Goal: Transaction & Acquisition: Download file/media

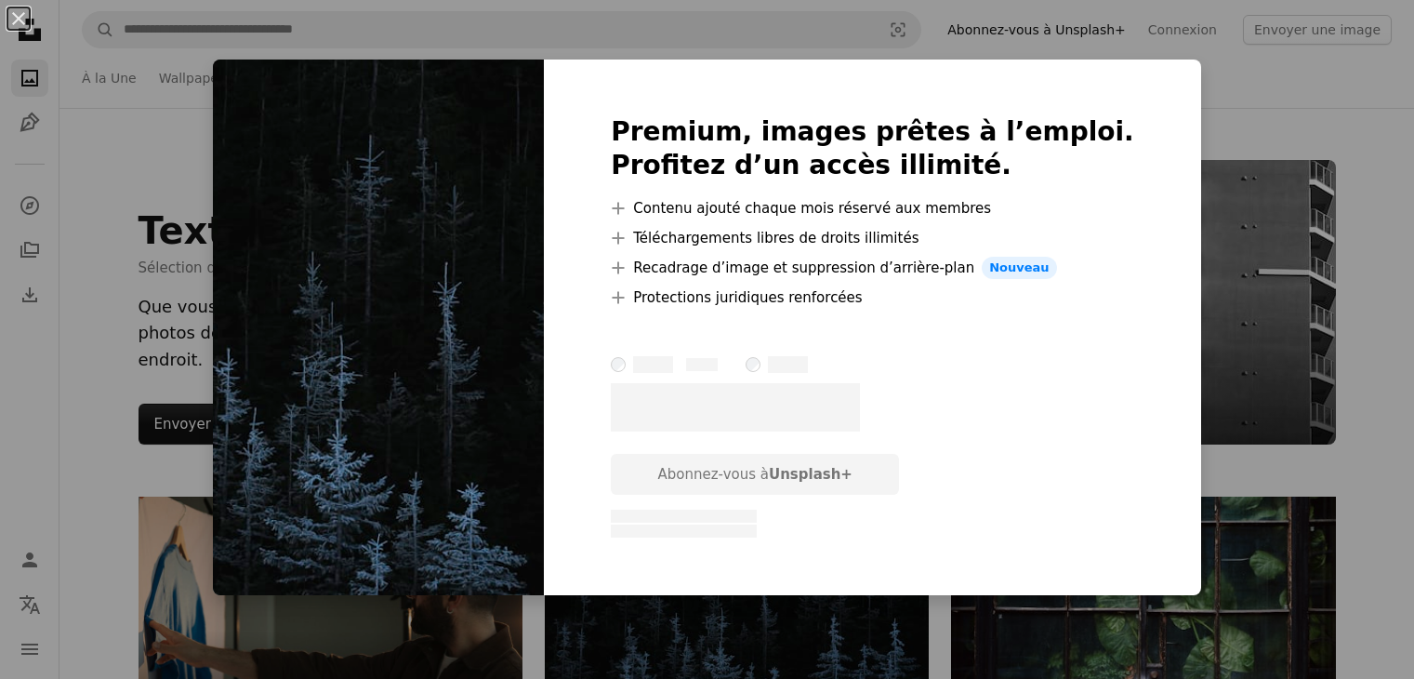
scroll to position [186, 0]
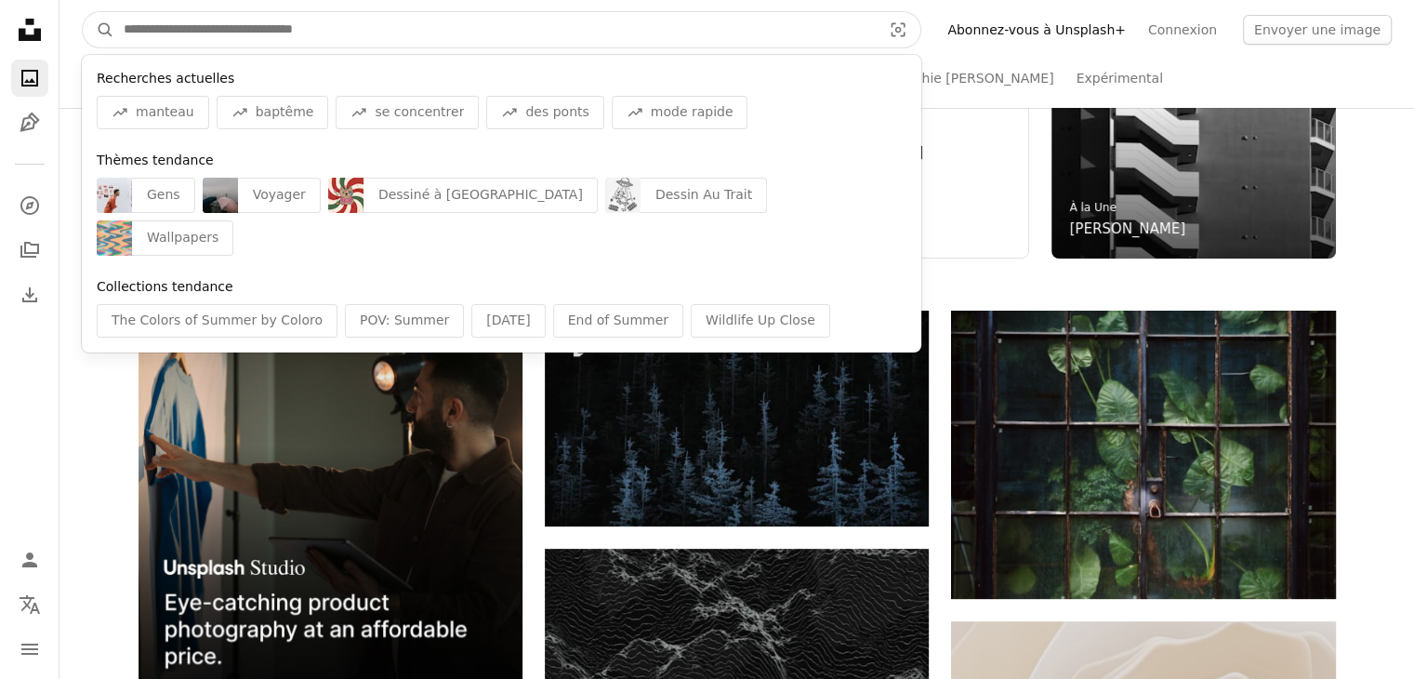
click at [530, 32] on input "Rechercher des visuels sur tout le site" at bounding box center [494, 29] width 761 height 35
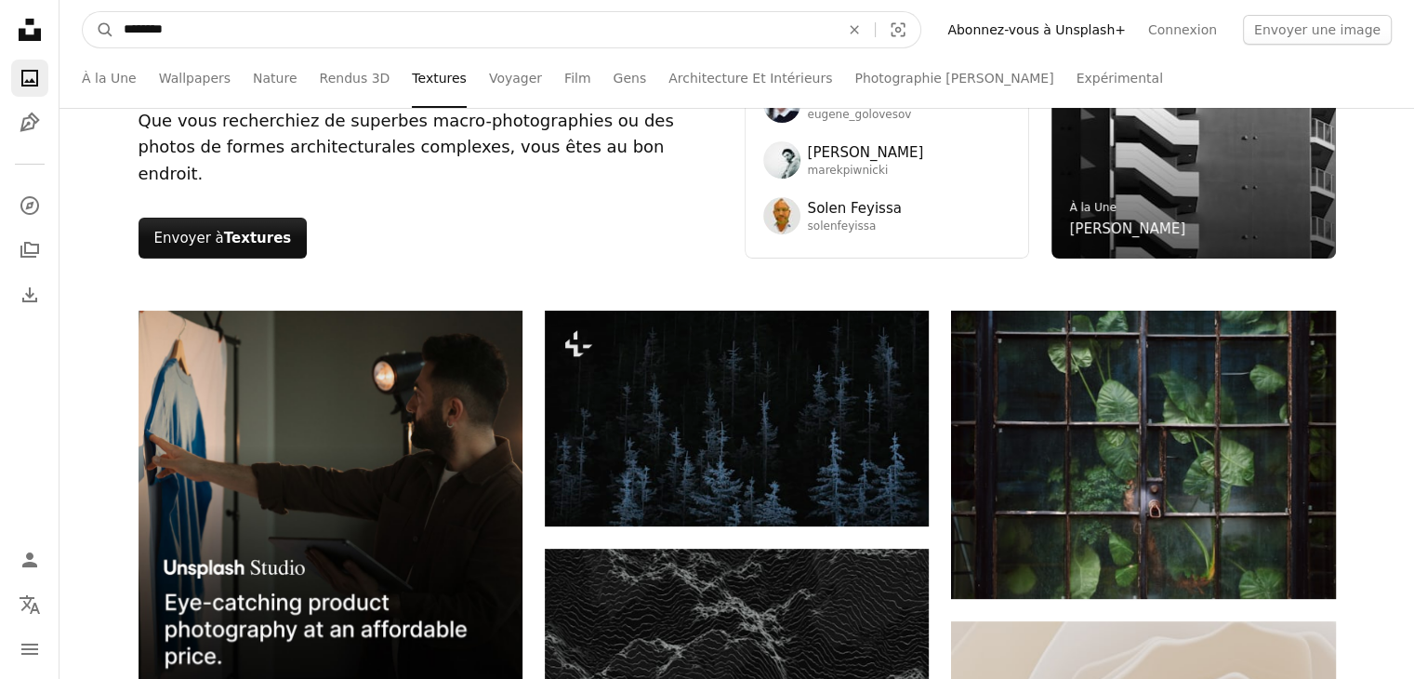
type input "*********"
click at [83, 12] on button "A magnifying glass" at bounding box center [99, 29] width 32 height 35
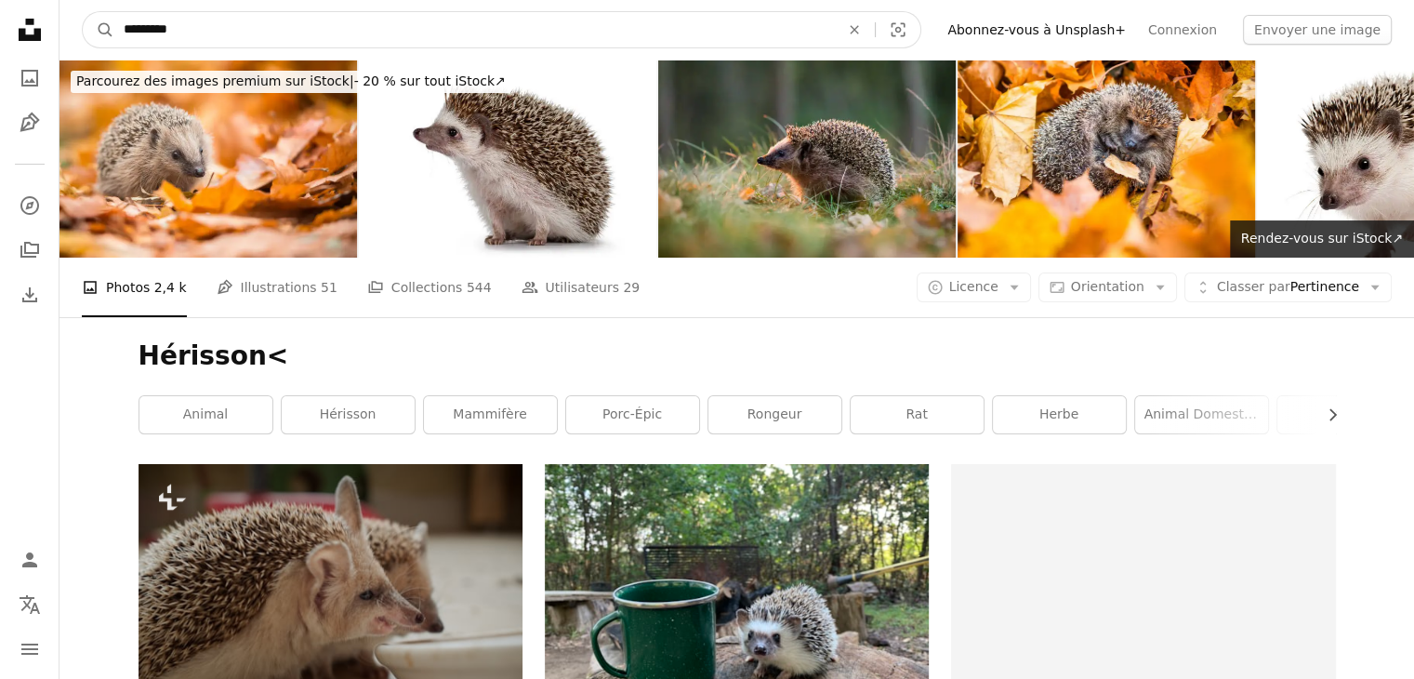
click at [442, 25] on input "*********" at bounding box center [473, 29] width 719 height 35
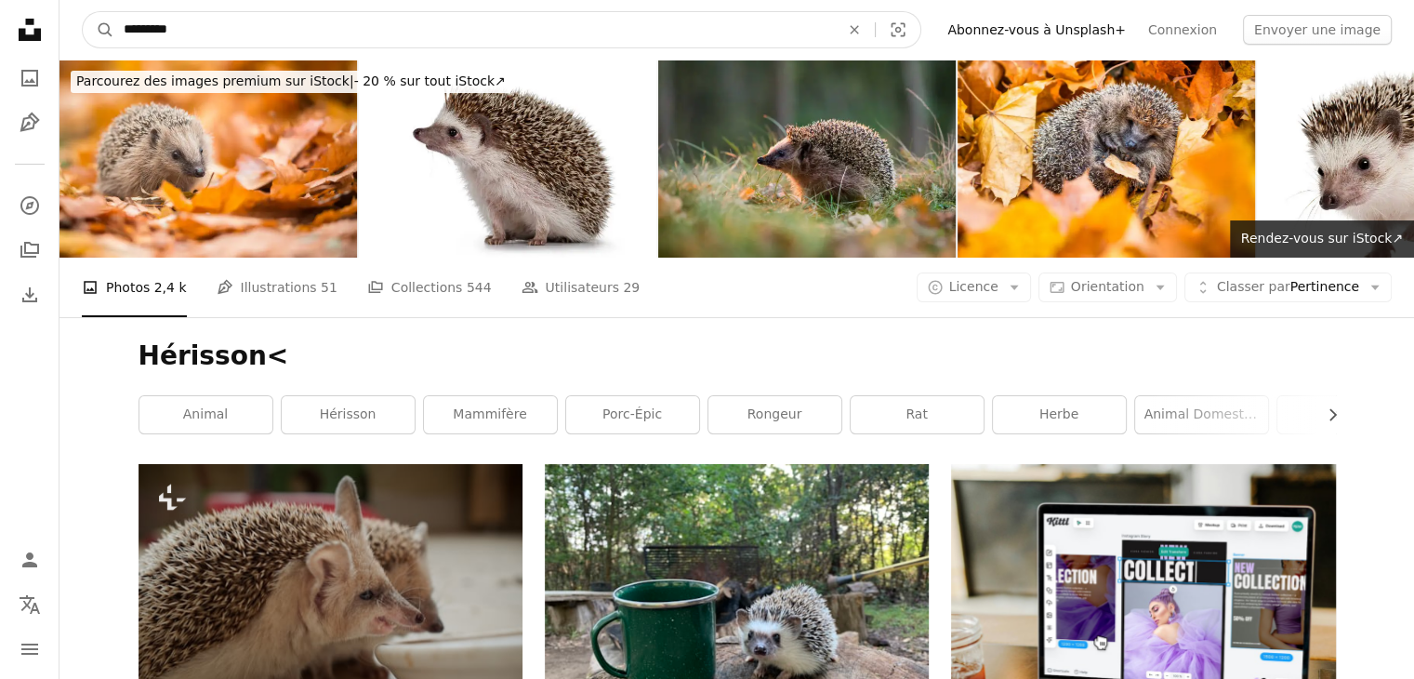
type input "********"
click button "A magnifying glass" at bounding box center [99, 29] width 32 height 35
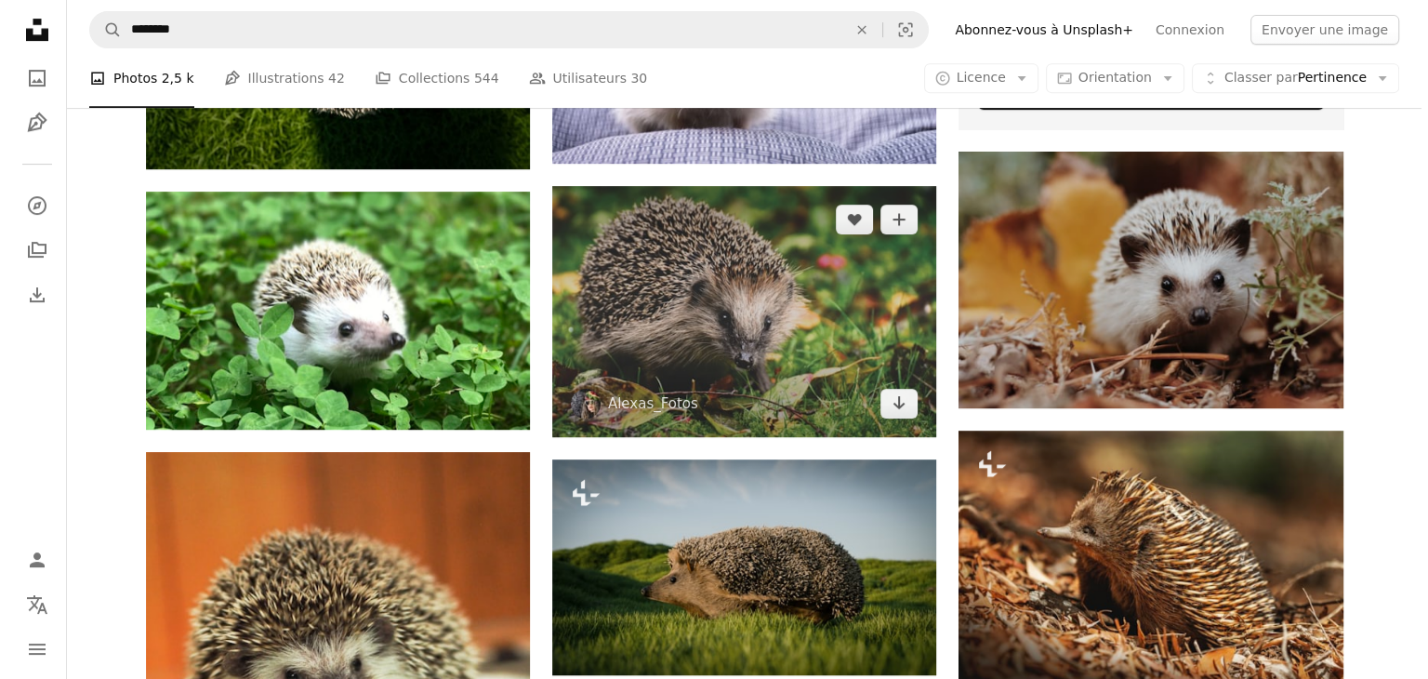
scroll to position [837, 0]
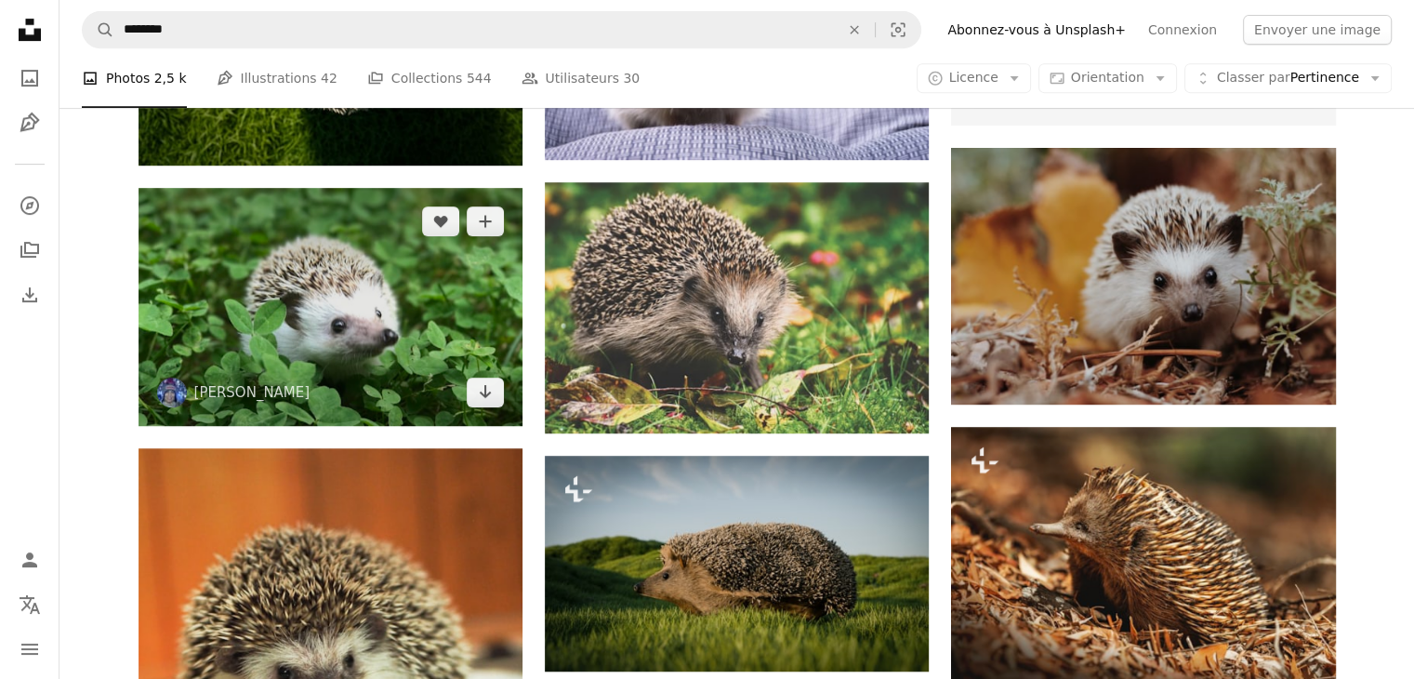
click at [379, 317] on img at bounding box center [331, 307] width 384 height 238
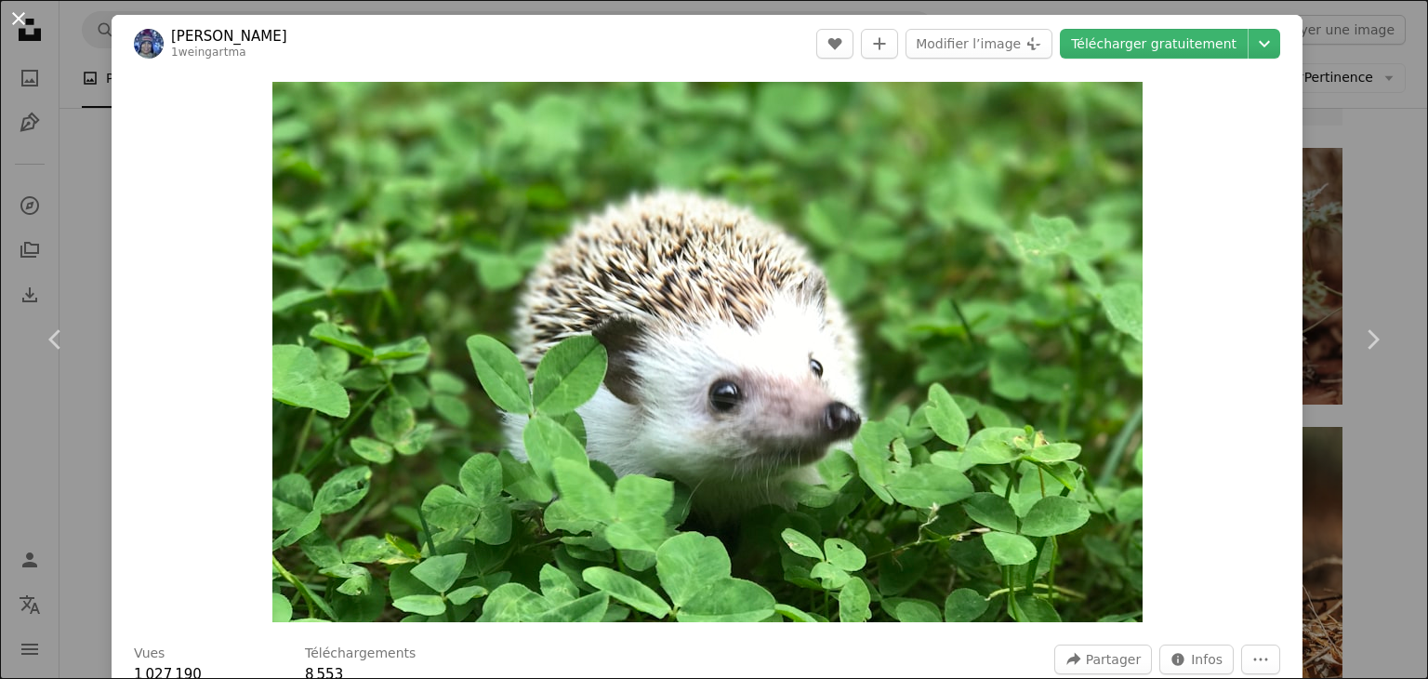
click at [23, 20] on button "An X shape" at bounding box center [18, 18] width 22 height 22
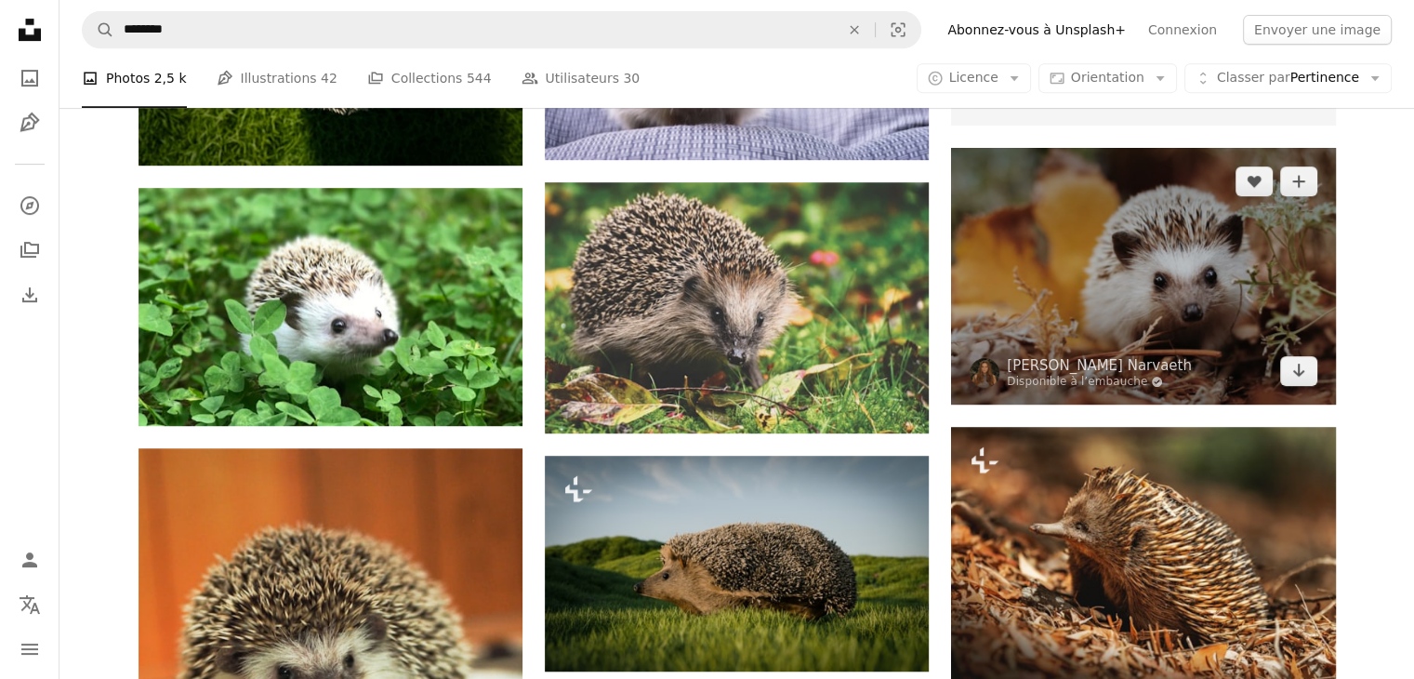
click at [1134, 323] on img at bounding box center [1143, 276] width 384 height 256
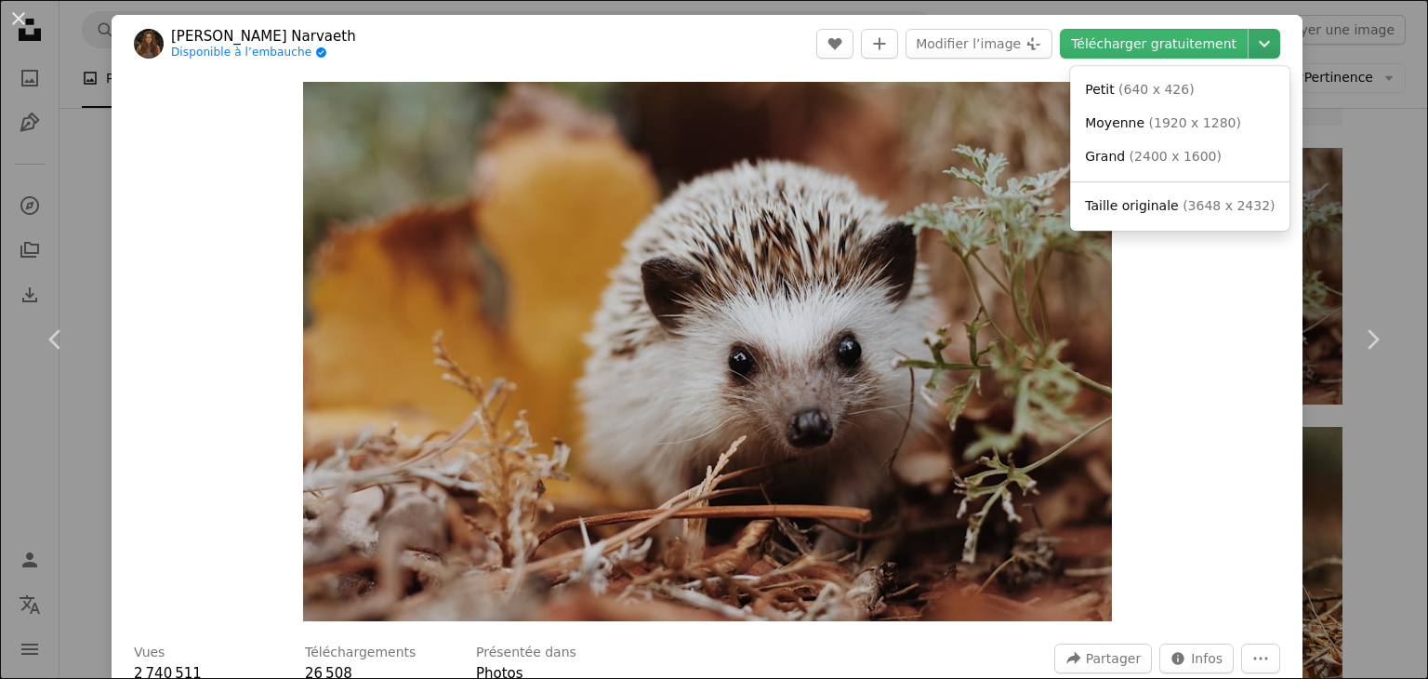
click at [1256, 36] on icon "Chevron down" at bounding box center [1264, 44] width 30 height 22
click at [1164, 96] on span "( 640 x 426 )" at bounding box center [1156, 89] width 76 height 15
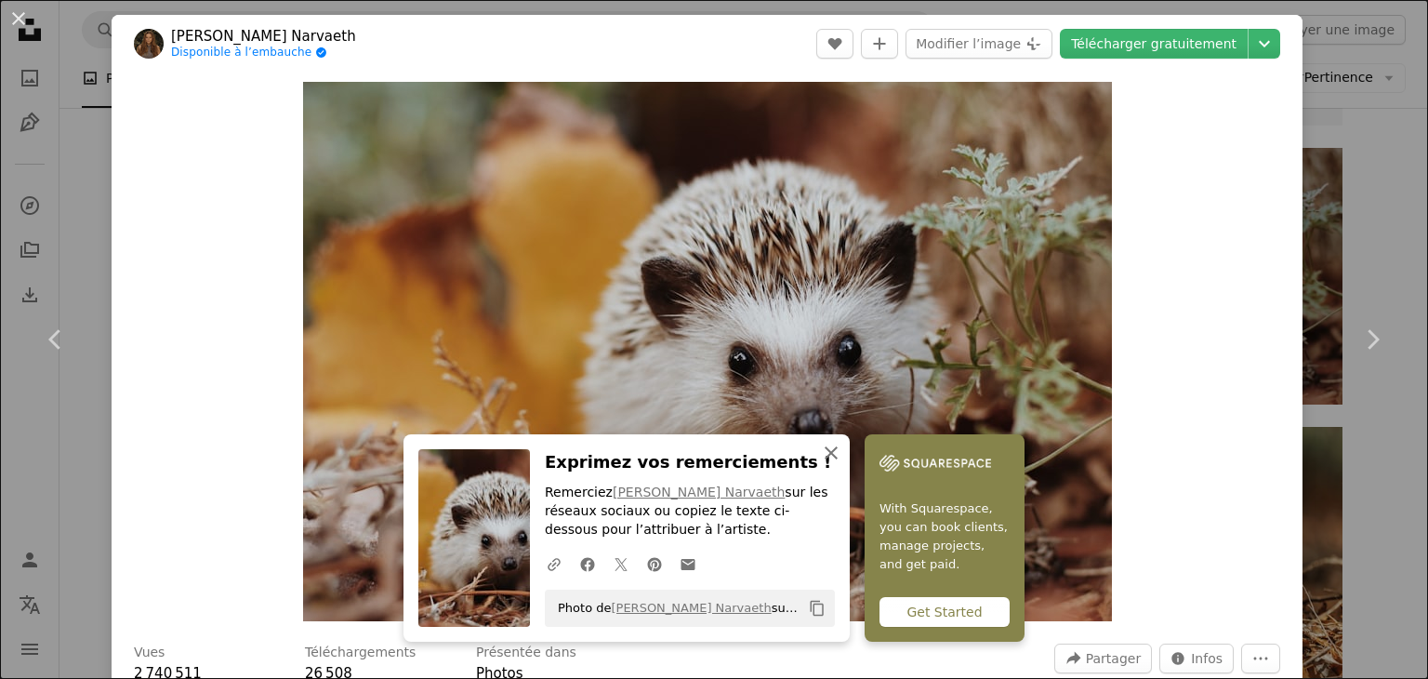
click at [825, 451] on icon "button" at bounding box center [831, 452] width 13 height 13
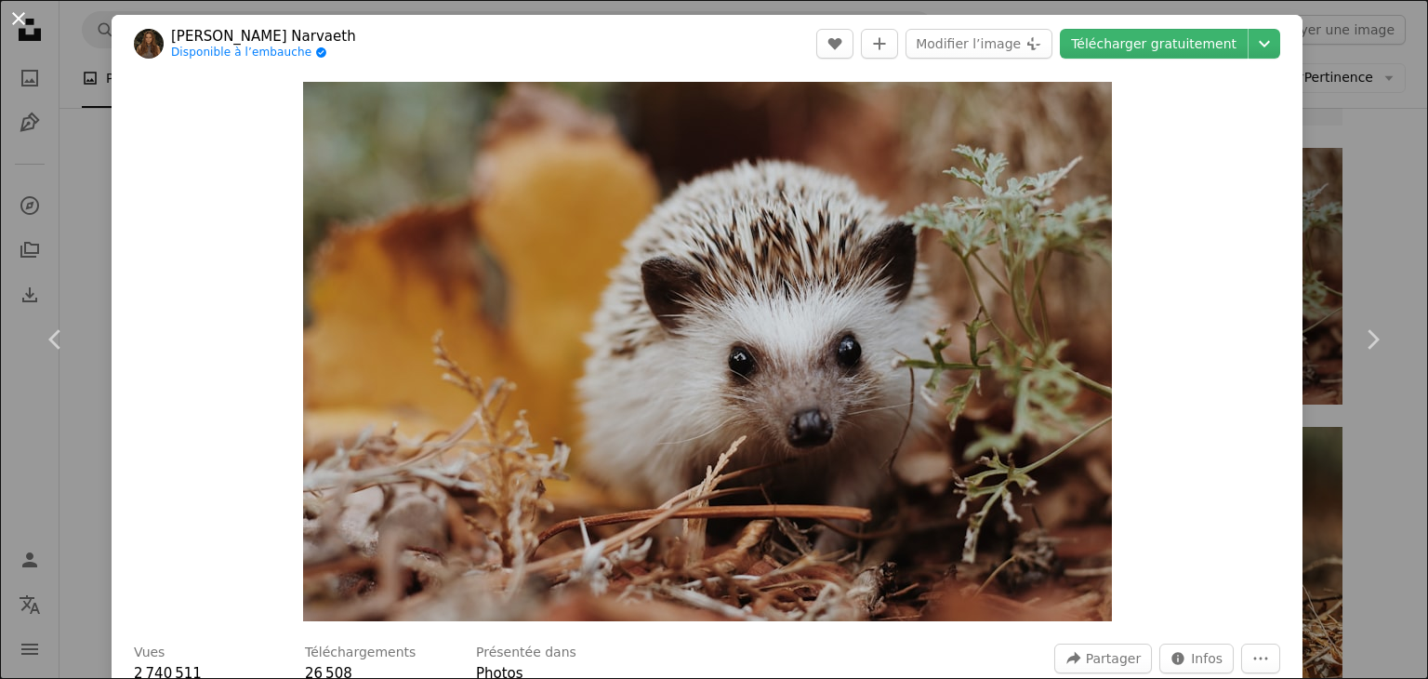
click at [22, 17] on button "An X shape" at bounding box center [18, 18] width 22 height 22
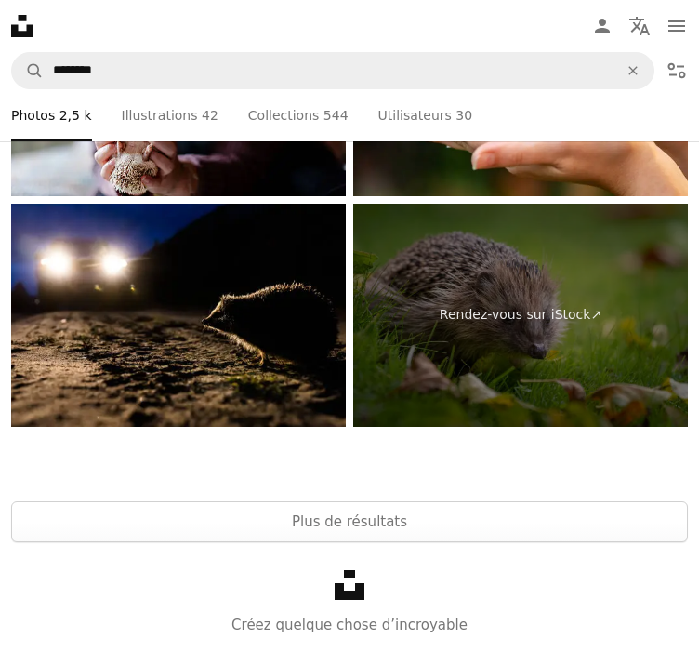
scroll to position [19208, 0]
